Goal: Answer question/provide support: Share knowledge or assist other users

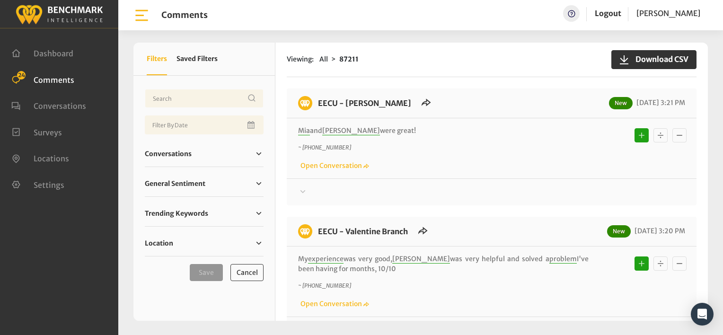
scroll to position [47, 0]
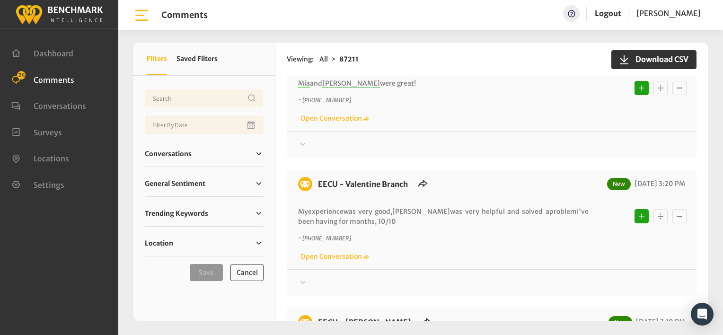
click at [449, 111] on div "~ [PHONE_NUMBER] Open Conversation" at bounding box center [491, 109] width 387 height 27
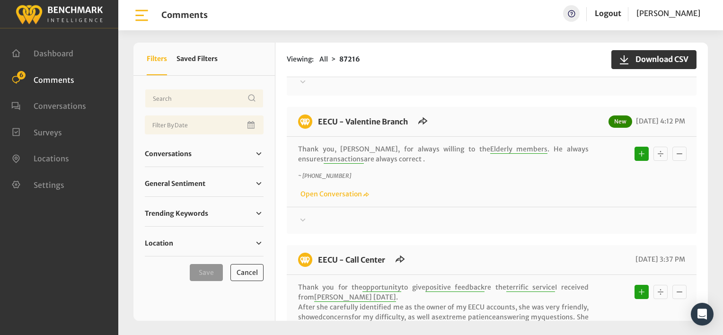
scroll to position [473, 0]
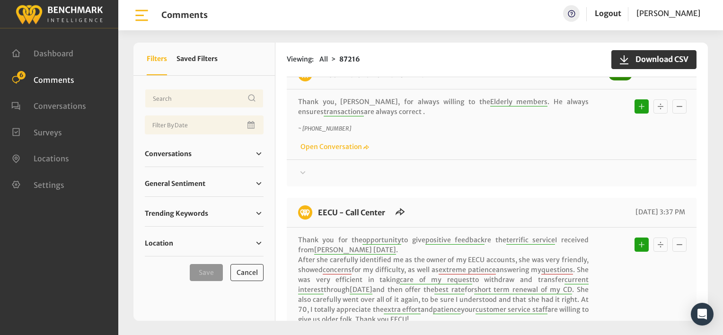
drag, startPoint x: 415, startPoint y: 137, endPoint x: 411, endPoint y: 132, distance: 6.7
click at [415, 136] on div "~ +15595070428 Open Conversation" at bounding box center [491, 137] width 387 height 27
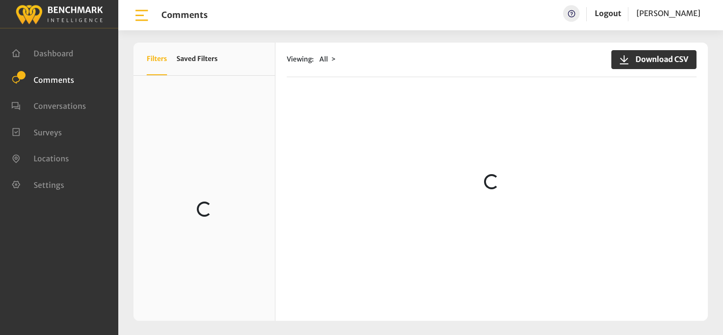
click at [473, 83] on div "Viewing: All Download CSV Loading..." at bounding box center [491, 182] width 432 height 278
